Goal: Transaction & Acquisition: Purchase product/service

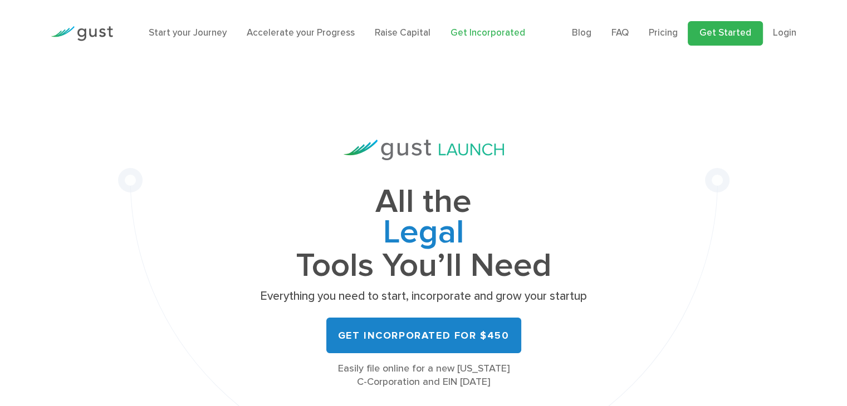
click at [731, 36] on link "Get Started" at bounding box center [724, 33] width 75 height 24
click at [724, 31] on link "Get Started" at bounding box center [724, 33] width 75 height 24
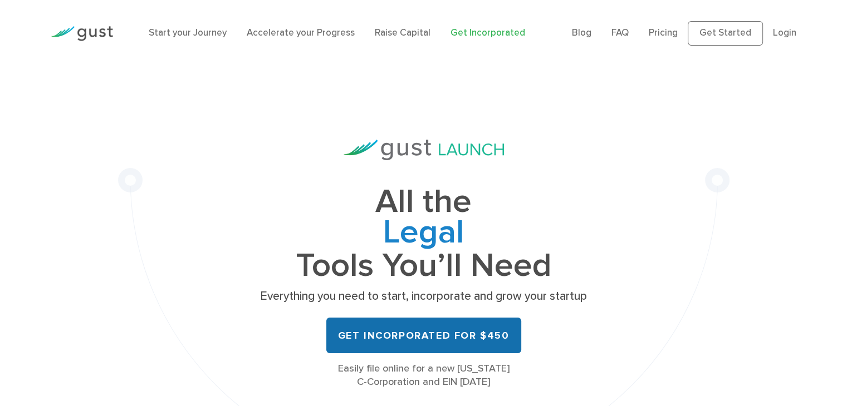
click at [427, 338] on link "Get Incorporated for $450" at bounding box center [423, 336] width 195 height 36
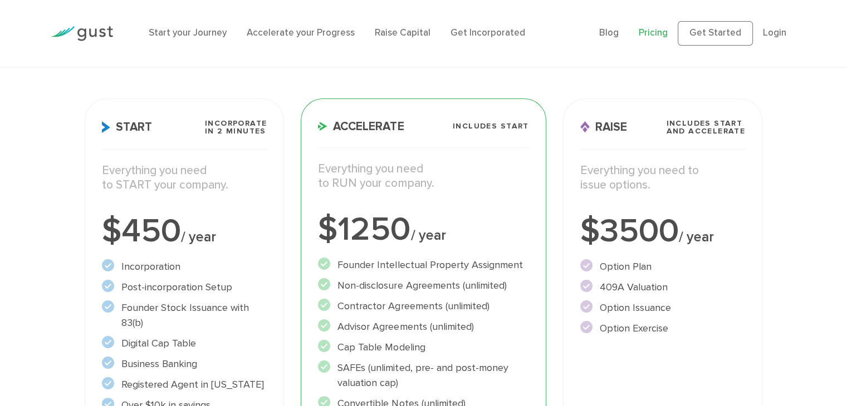
scroll to position [137, 0]
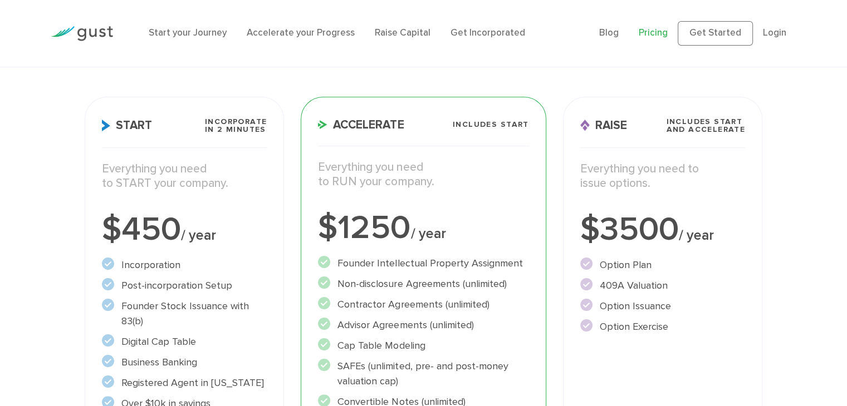
click at [198, 253] on div "Start Incorporate in 2 Minutes Everything you need to START your company. $450 …" at bounding box center [185, 335] width 200 height 476
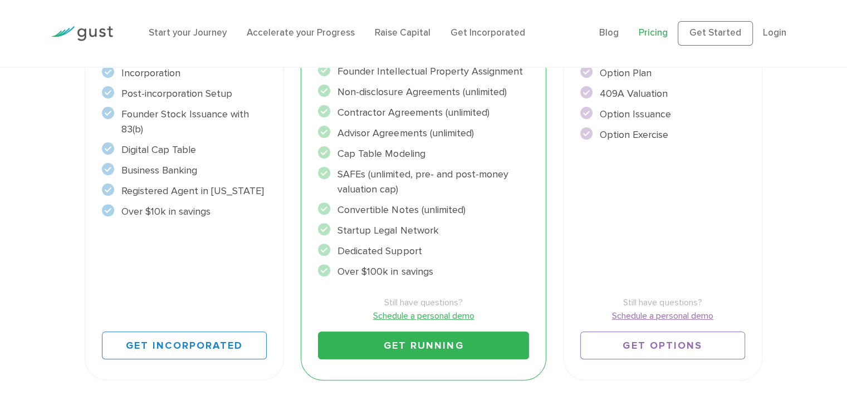
scroll to position [331, 0]
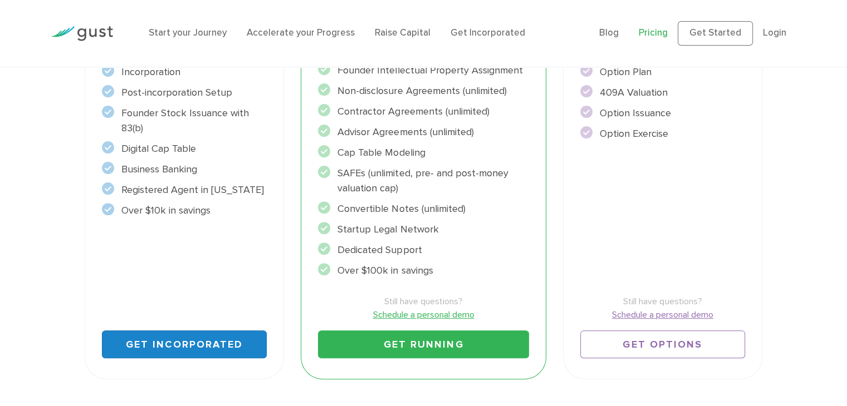
click at [191, 347] on link "Get Incorporated" at bounding box center [184, 345] width 165 height 28
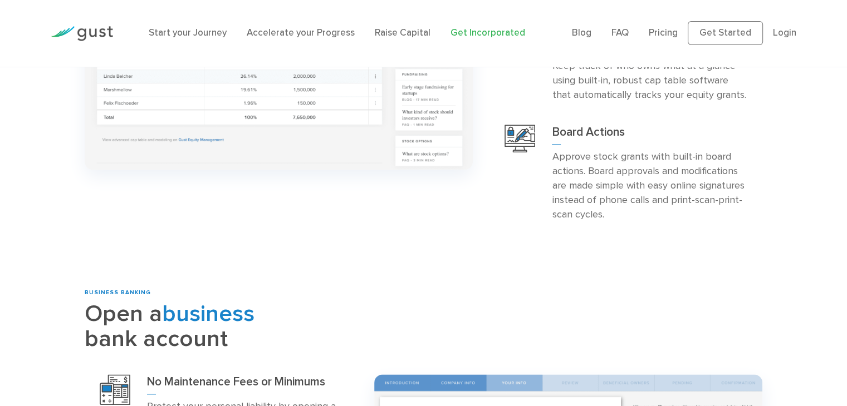
scroll to position [1242, 0]
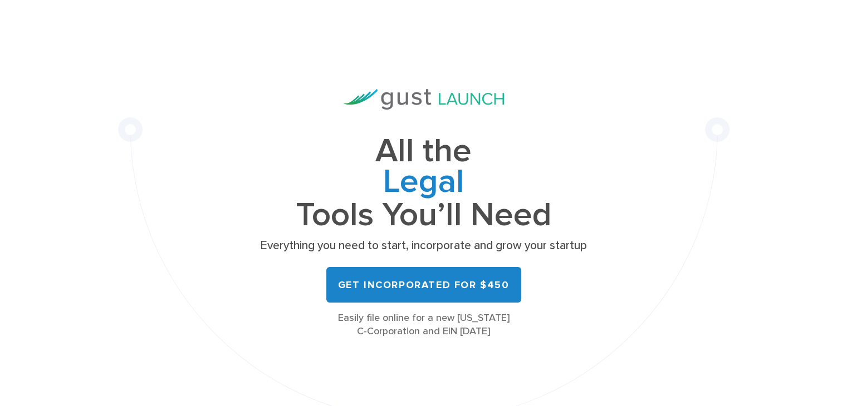
scroll to position [51, 0]
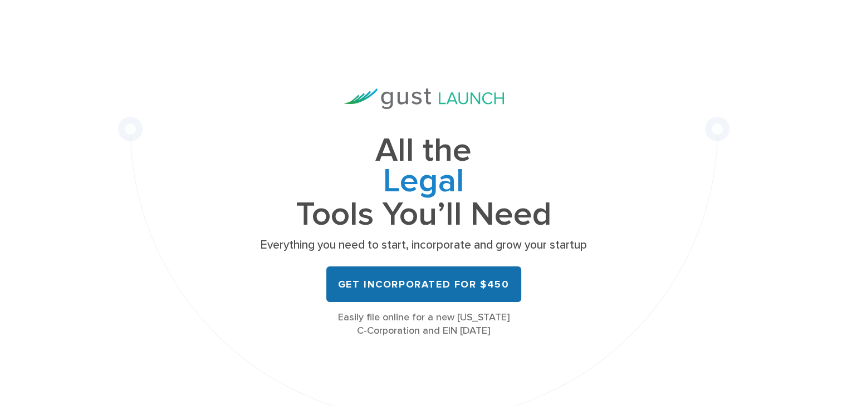
click at [445, 282] on link "Get Incorporated for $450" at bounding box center [423, 285] width 195 height 36
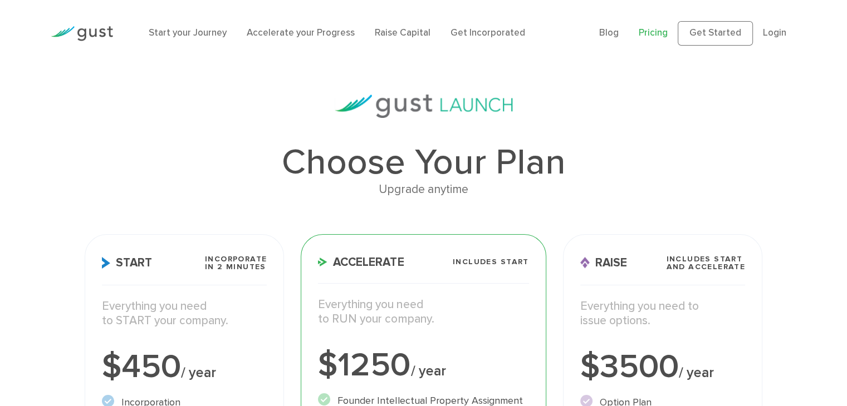
click at [217, 308] on p "Everything you need to START your company." at bounding box center [184, 313] width 165 height 29
click at [174, 317] on p "Everything you need to START your company." at bounding box center [184, 313] width 165 height 29
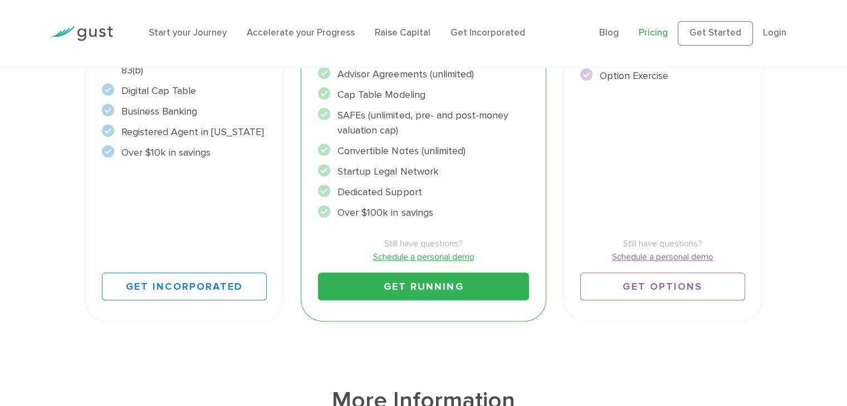
scroll to position [389, 0]
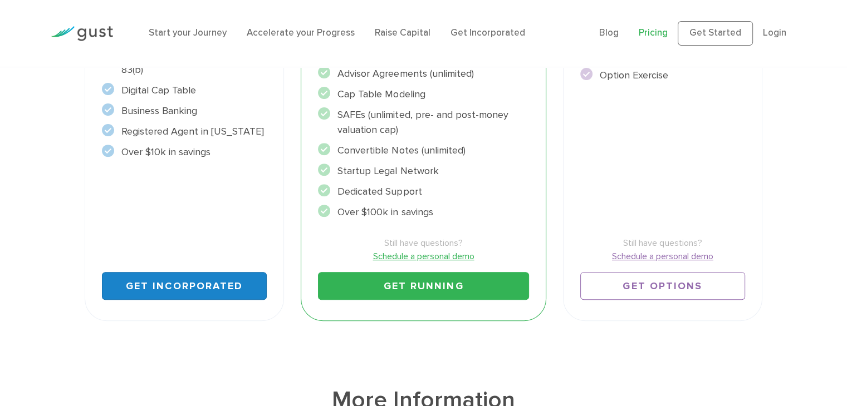
click at [184, 276] on link "Get Incorporated" at bounding box center [184, 286] width 165 height 28
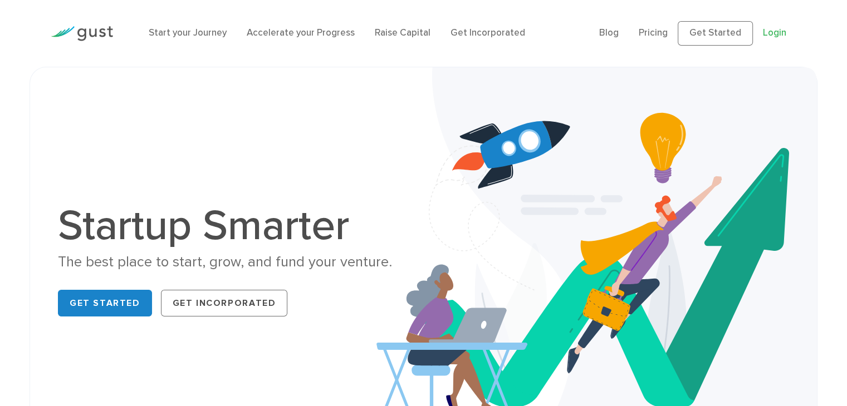
click at [774, 32] on link "Login" at bounding box center [774, 32] width 23 height 11
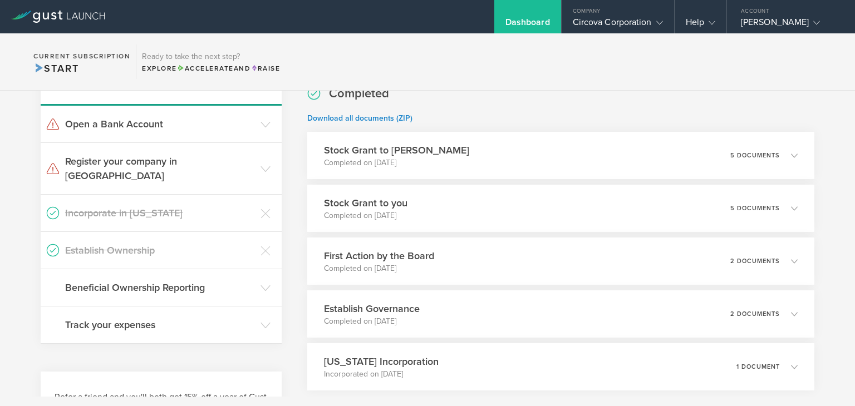
scroll to position [359, 0]
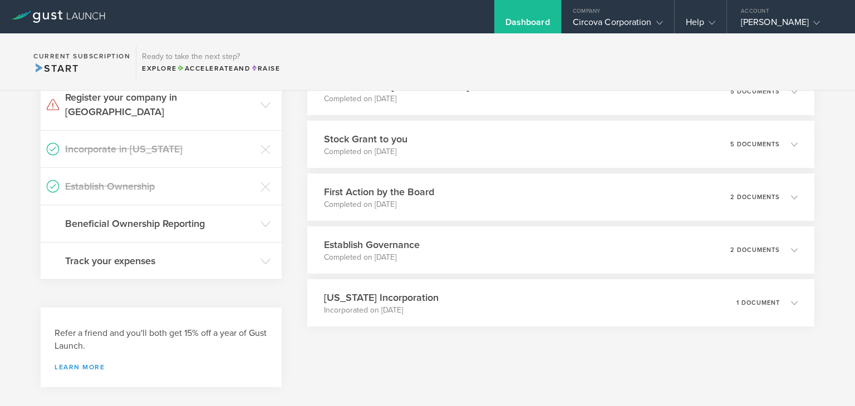
click at [80, 364] on link "Learn more" at bounding box center [161, 367] width 213 height 7
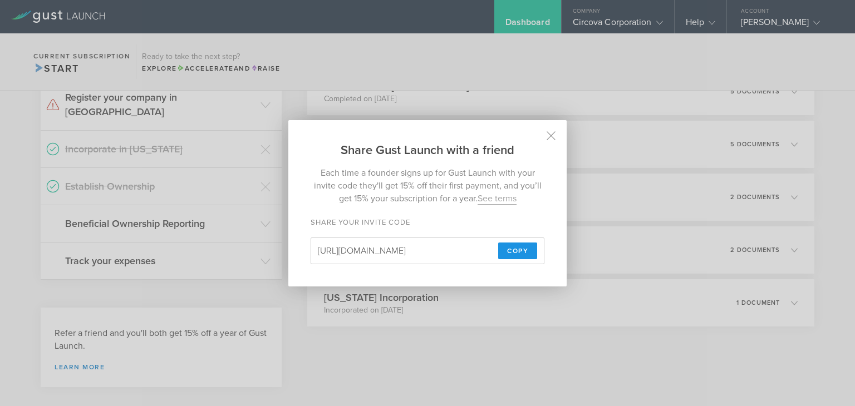
click at [523, 248] on span "Copy" at bounding box center [517, 251] width 21 height 17
click at [525, 254] on span "Copy" at bounding box center [517, 251] width 21 height 17
click at [514, 251] on span "Copy" at bounding box center [517, 251] width 21 height 17
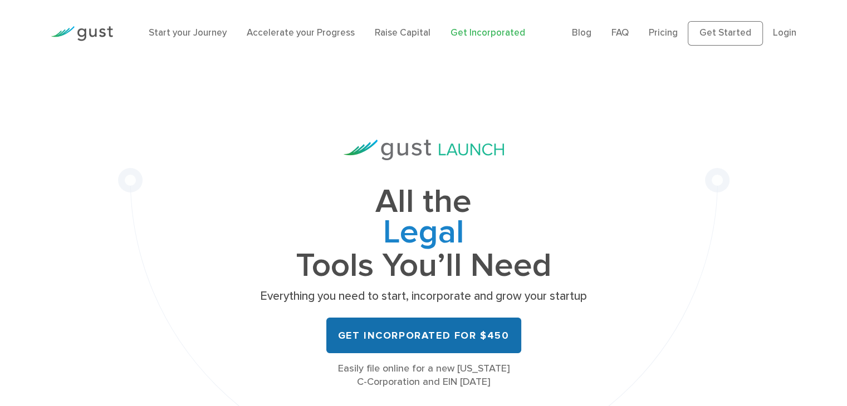
click at [441, 340] on link "Get Incorporated for $450" at bounding box center [423, 336] width 195 height 36
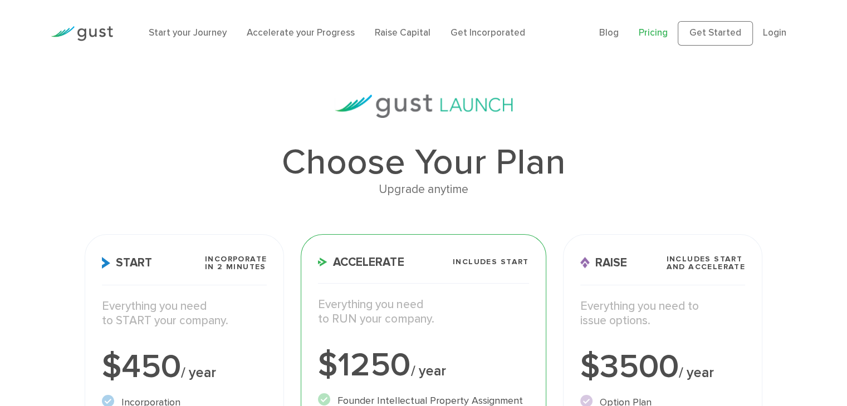
click at [223, 324] on p "Everything you need to START your company." at bounding box center [184, 313] width 165 height 29
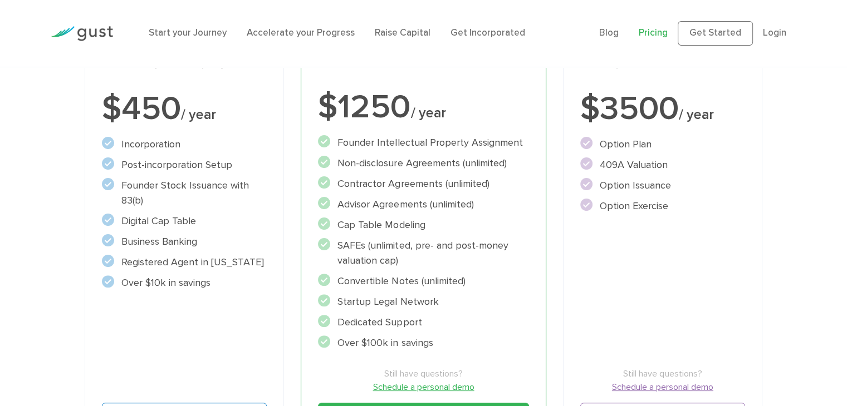
scroll to position [407, 0]
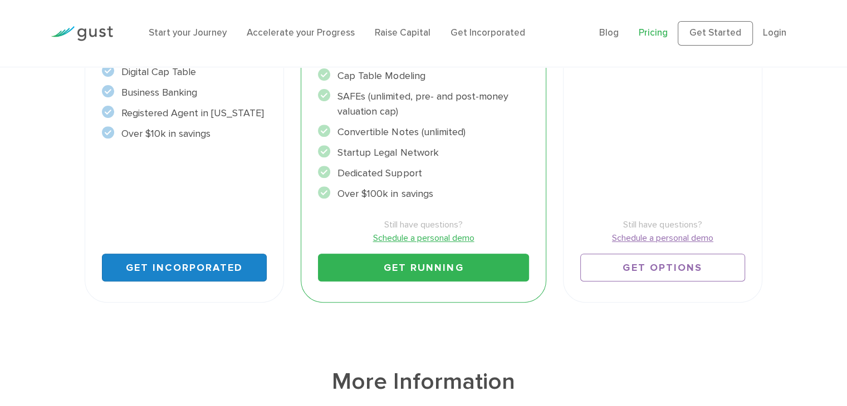
click at [216, 271] on link "Get Incorporated" at bounding box center [184, 268] width 165 height 28
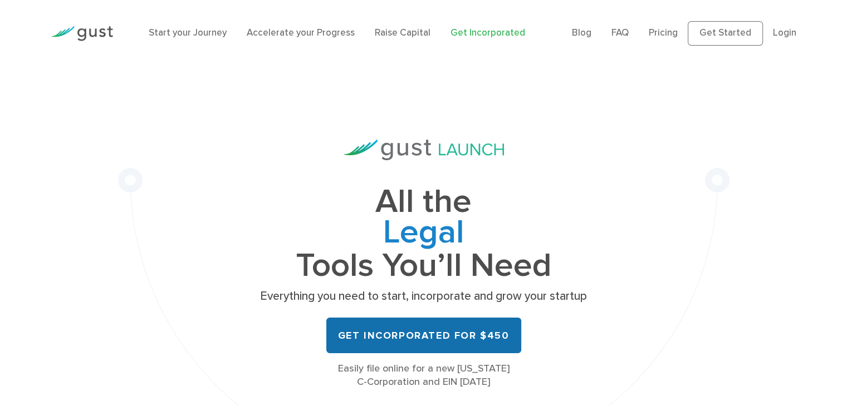
click at [459, 341] on link "Get Incorporated for $450" at bounding box center [423, 336] width 195 height 36
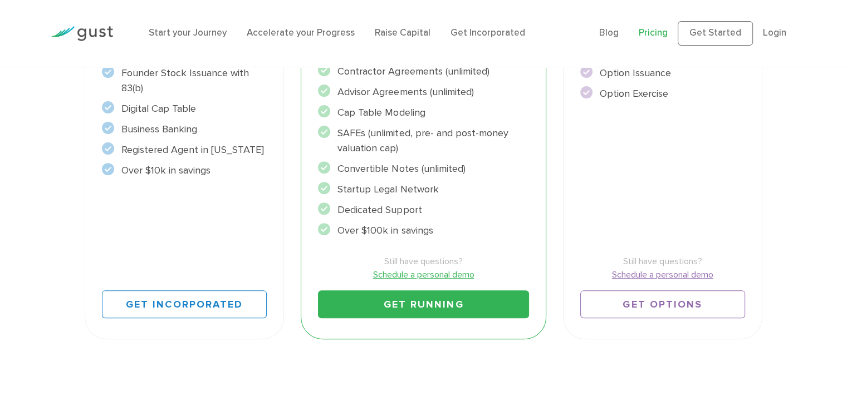
scroll to position [372, 0]
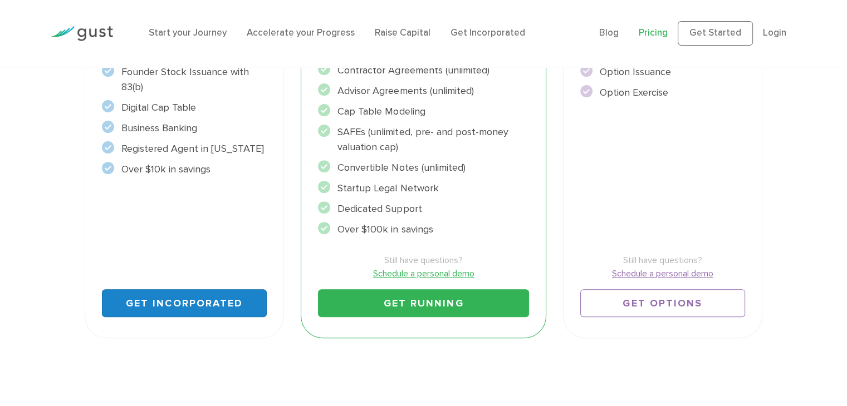
click at [189, 307] on link "Get Incorporated" at bounding box center [184, 303] width 165 height 28
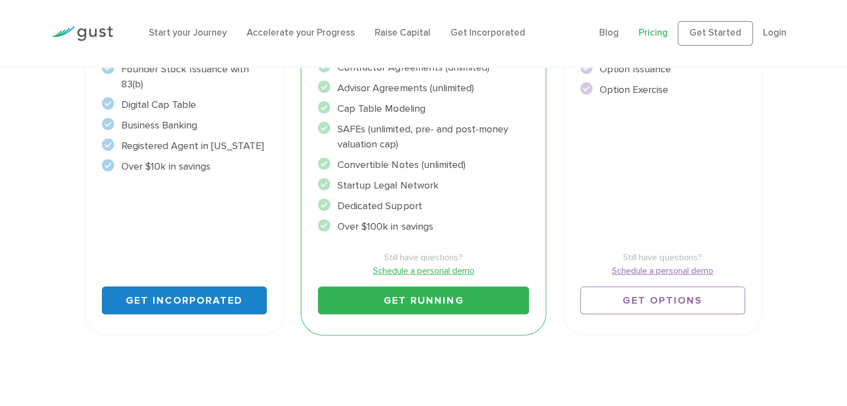
click at [174, 299] on link "Get Incorporated" at bounding box center [184, 301] width 165 height 28
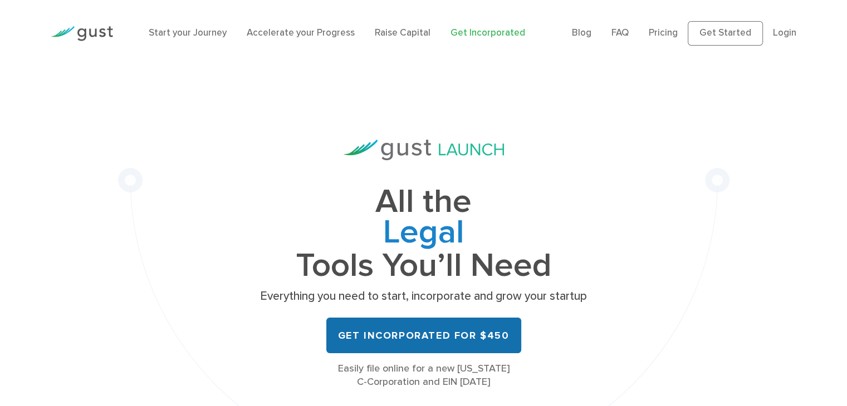
click at [433, 339] on link "Get Incorporated for $450" at bounding box center [423, 336] width 195 height 36
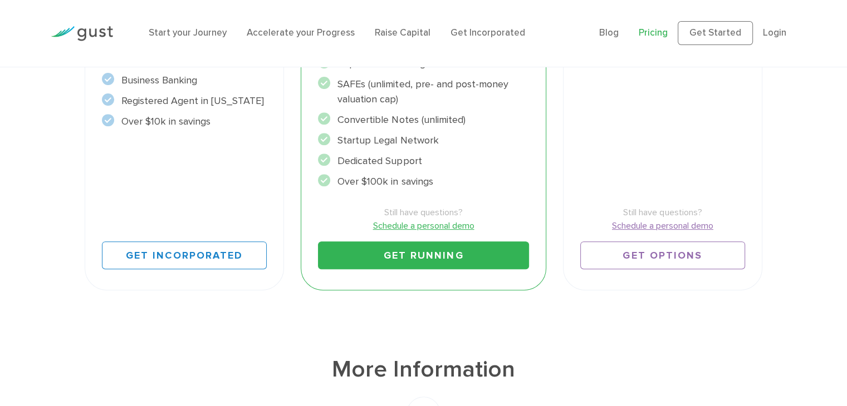
scroll to position [421, 0]
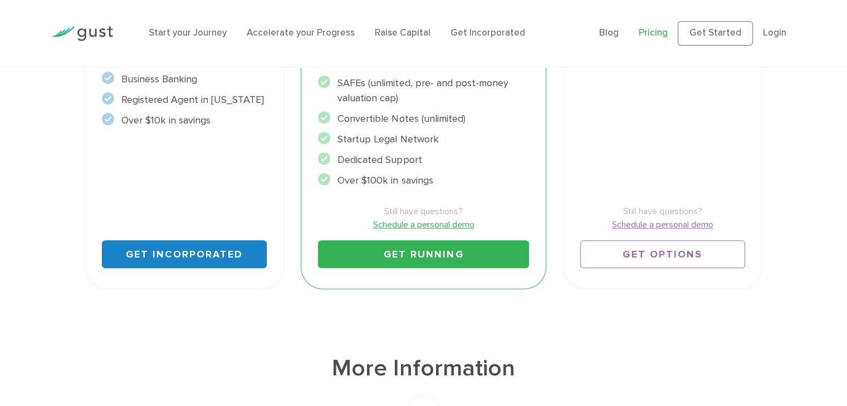
click at [205, 257] on link "Get Incorporated" at bounding box center [184, 254] width 165 height 28
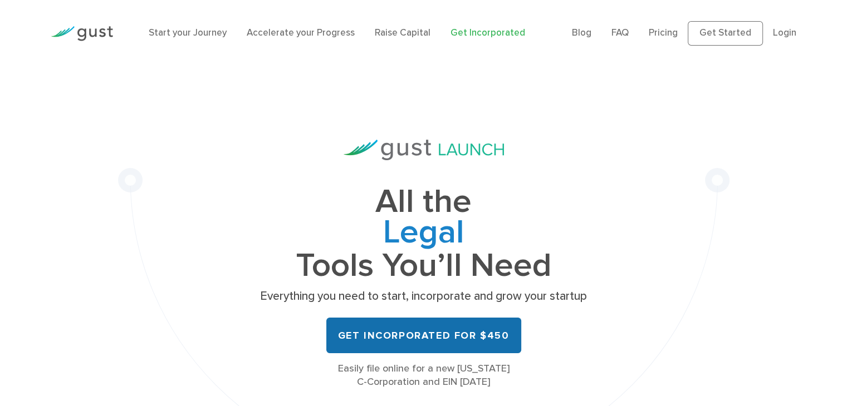
click at [436, 340] on link "Get Incorporated for $450" at bounding box center [423, 336] width 195 height 36
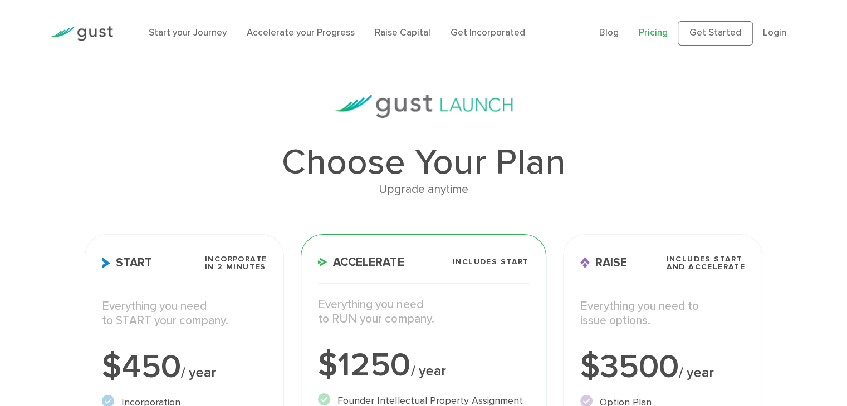
click at [254, 319] on p "Everything you need to START your company." at bounding box center [184, 313] width 165 height 29
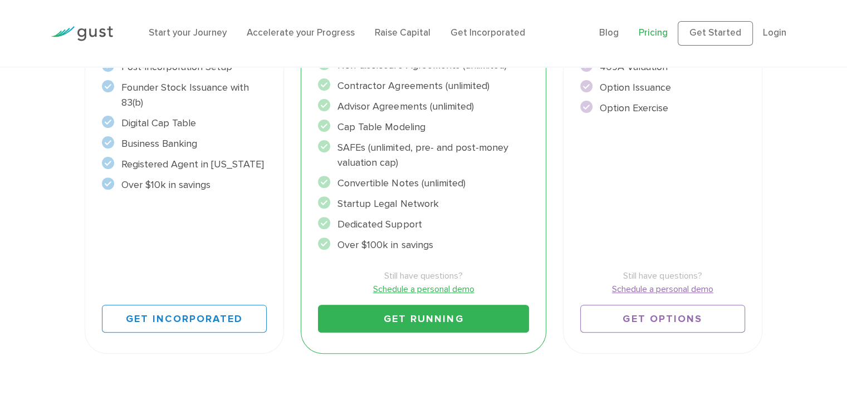
scroll to position [357, 0]
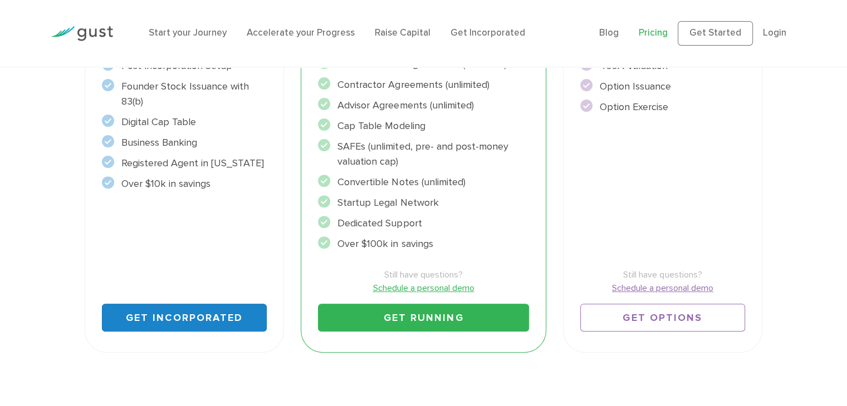
click at [204, 317] on link "Get Incorporated" at bounding box center [184, 318] width 165 height 28
